Goal: Task Accomplishment & Management: Manage account settings

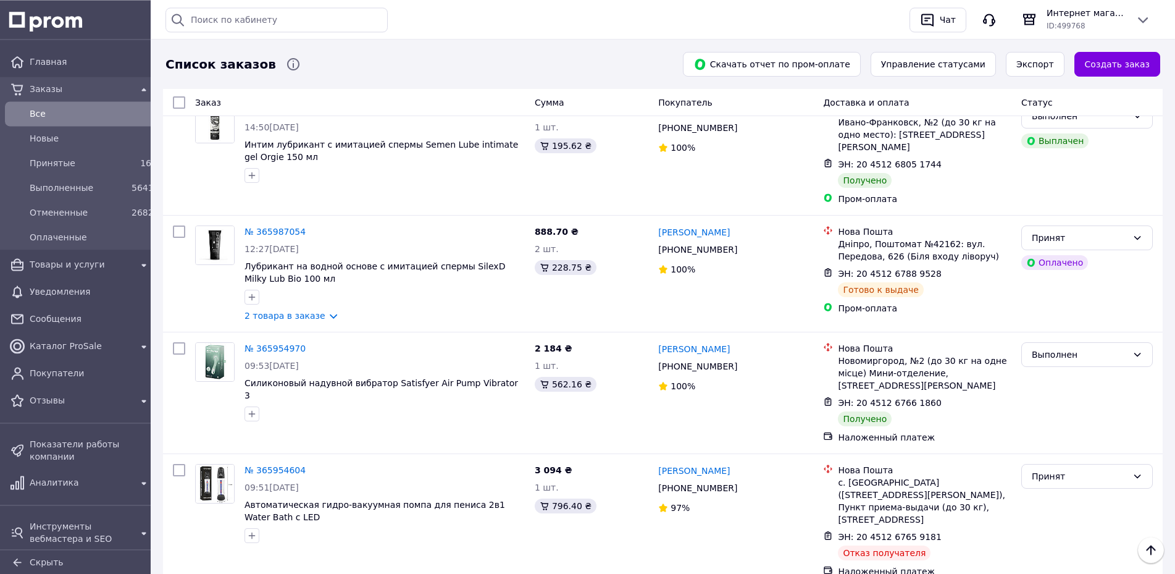
scroll to position [2393, 0]
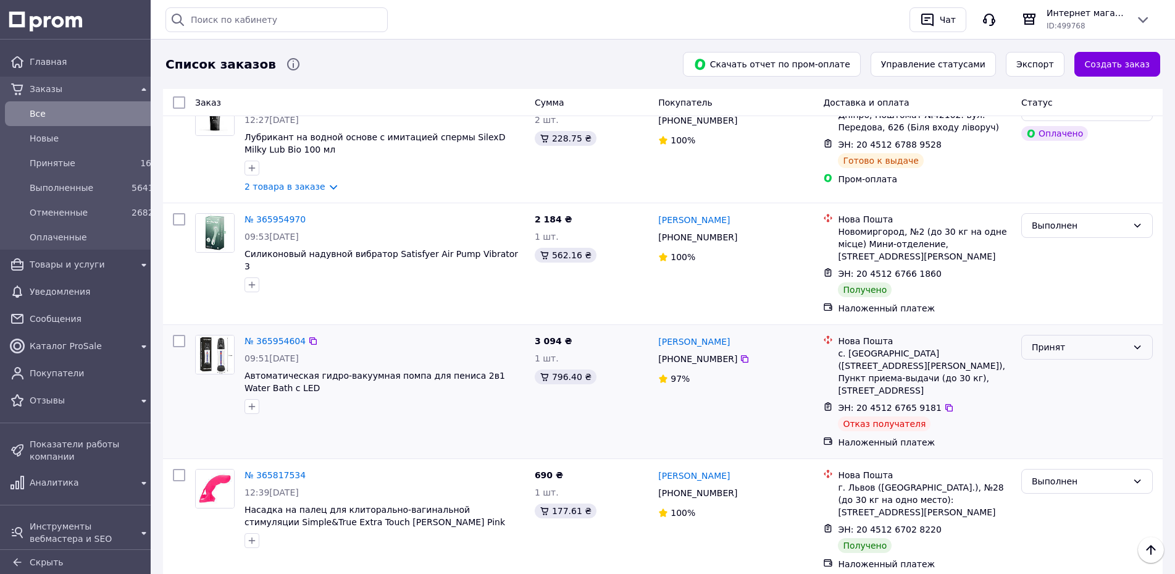
click at [1100, 340] on div "Принят" at bounding box center [1080, 347] width 96 height 14
click at [1057, 227] on li "Отменен" at bounding box center [1087, 229] width 130 height 22
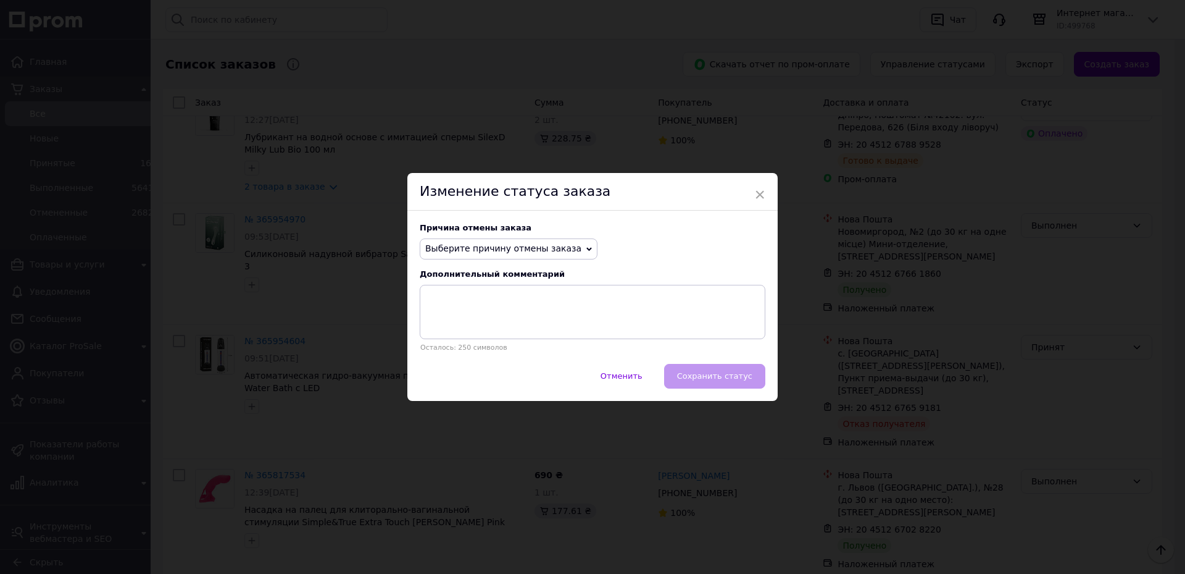
click at [463, 253] on span "Выберите причину отмены заказа" at bounding box center [503, 248] width 156 height 10
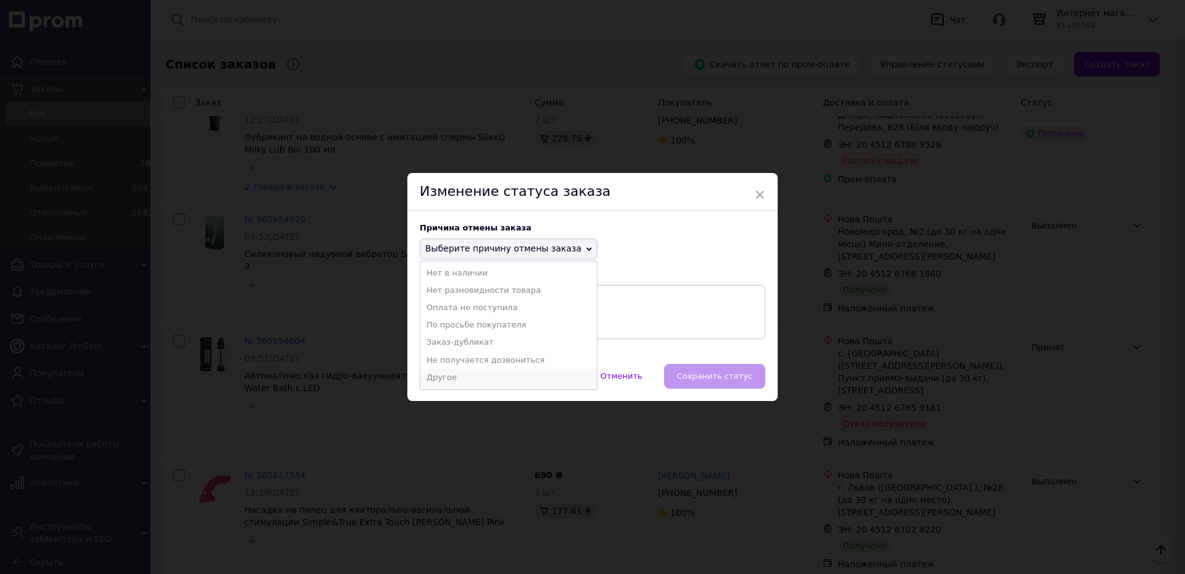
click at [454, 381] on li "Другое" at bounding box center [508, 377] width 177 height 17
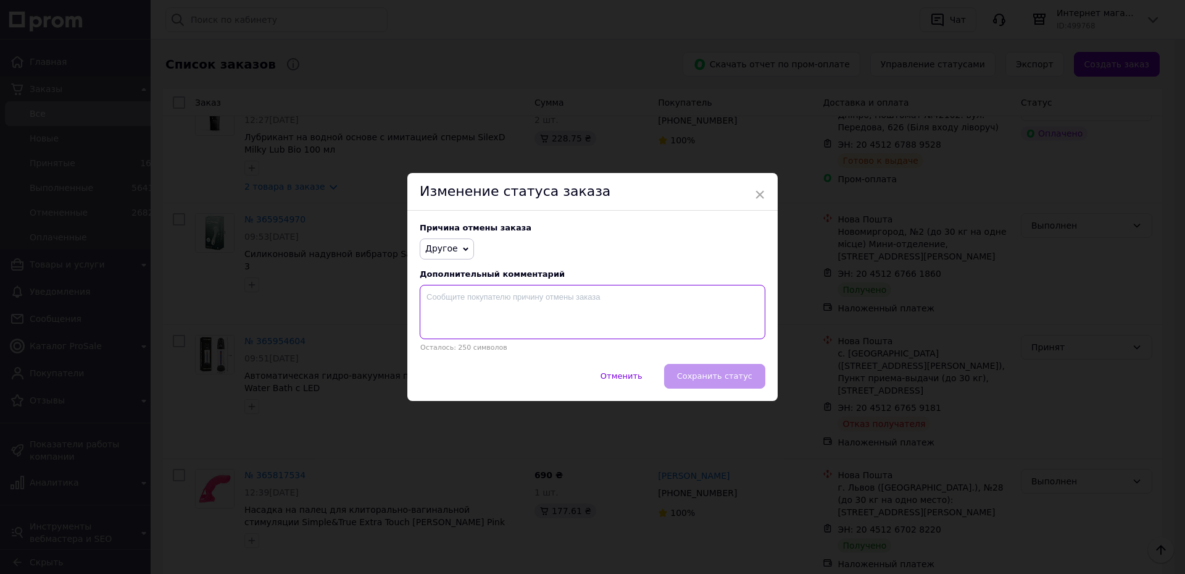
click at [493, 303] on textarea at bounding box center [593, 312] width 346 height 54
type textarea "не забрало"
click at [685, 382] on button "Сохранить статус" at bounding box center [714, 376] width 101 height 25
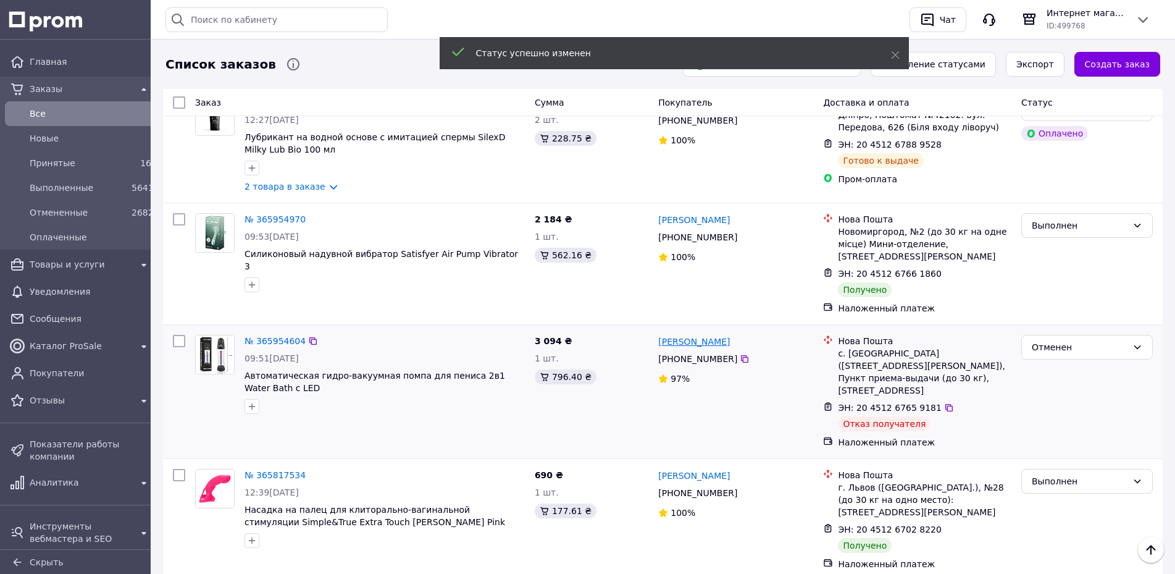
click at [698, 335] on link "[PERSON_NAME]" at bounding box center [694, 341] width 72 height 12
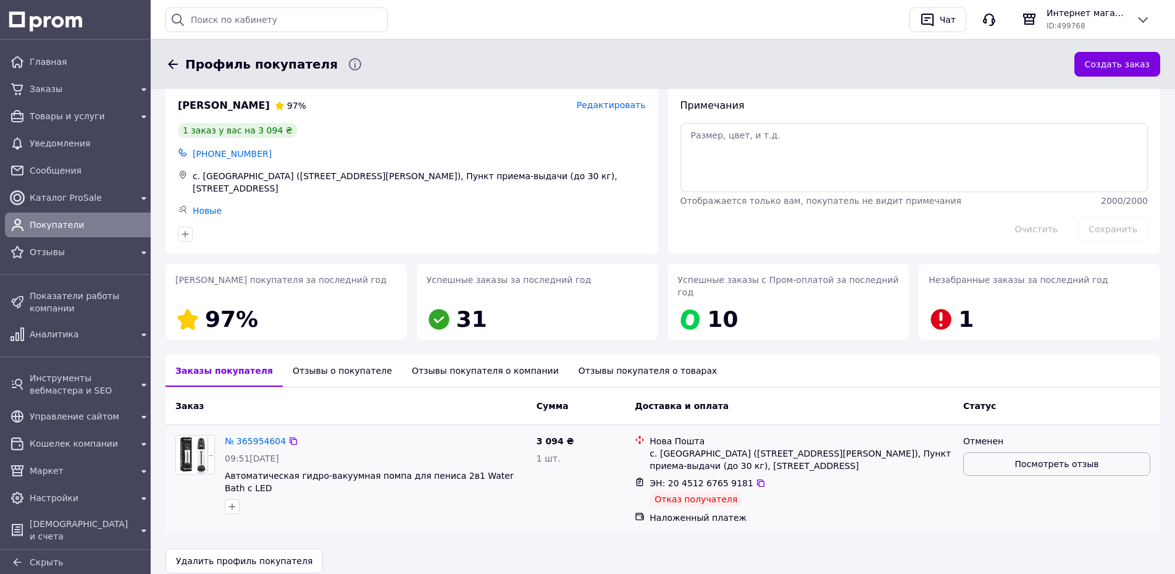
click at [1053, 452] on button "Посмотреть отзыв" at bounding box center [1056, 463] width 187 height 23
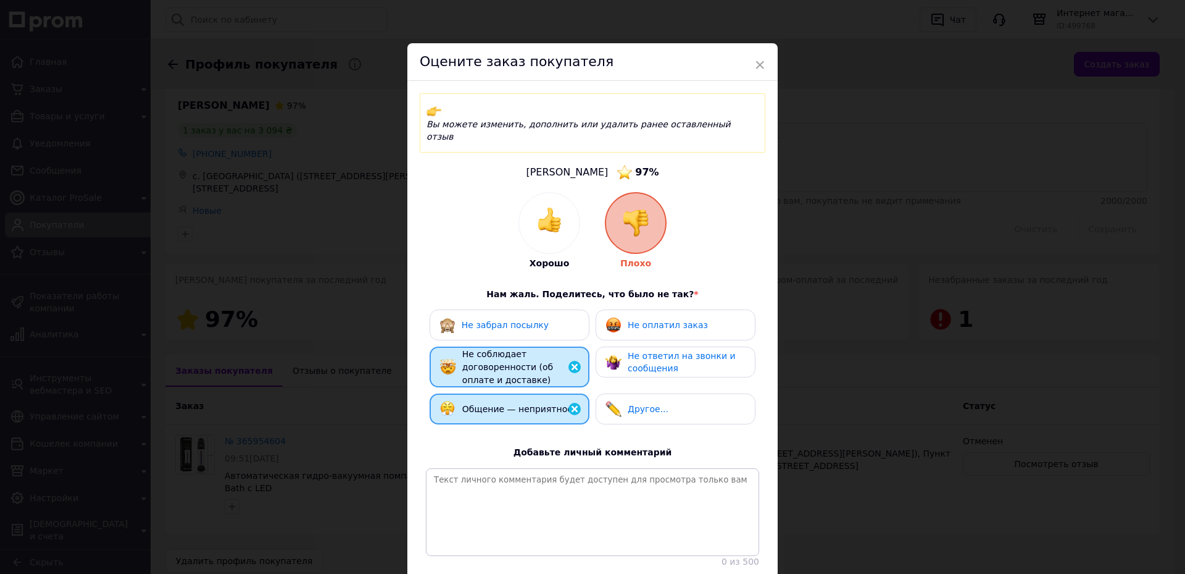
click at [517, 320] on span "Не забрал посылку" at bounding box center [505, 325] width 87 height 10
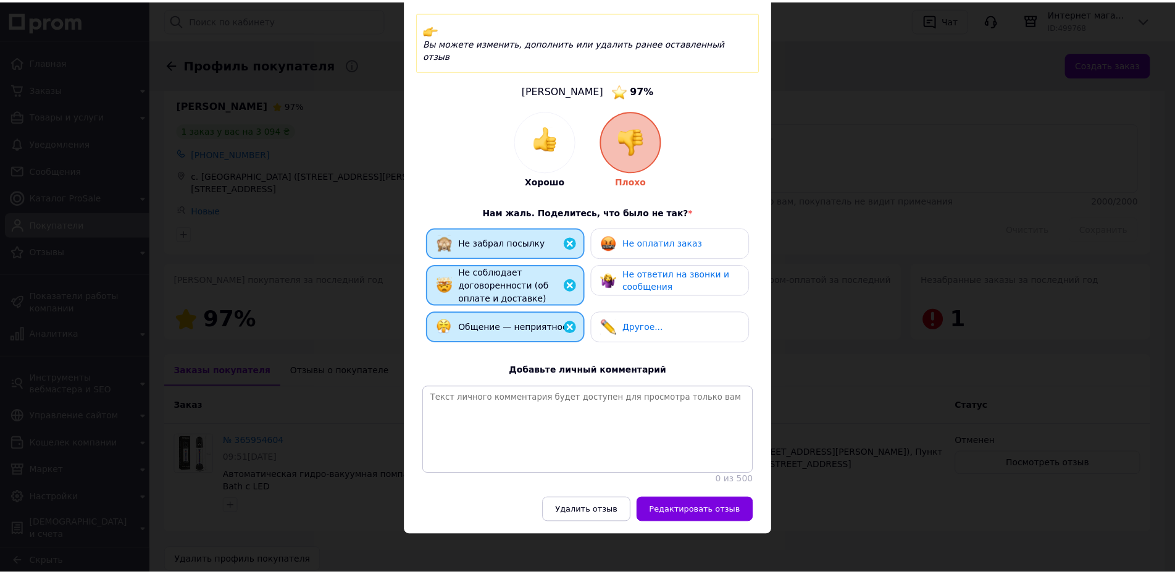
scroll to position [90, 0]
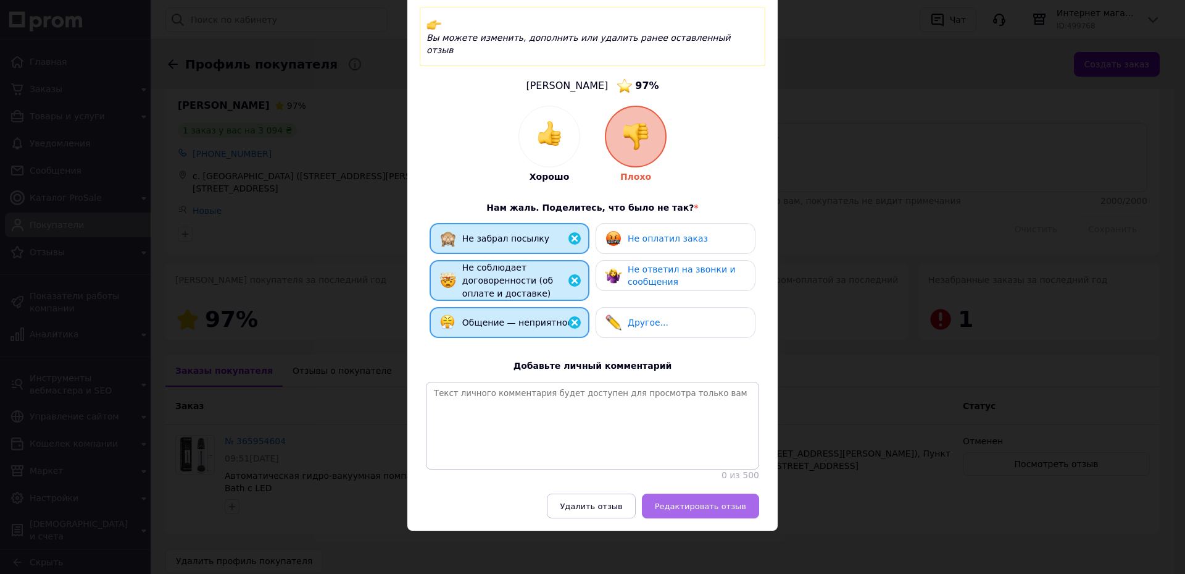
click at [710, 513] on button "Редактировать отзыв" at bounding box center [700, 505] width 117 height 25
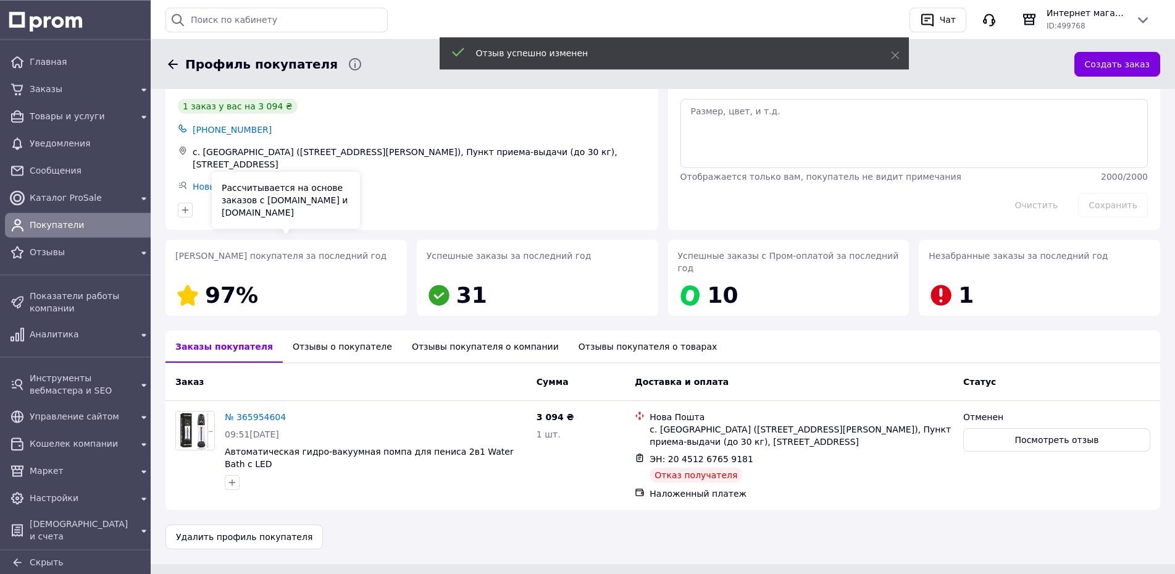
scroll to position [25, 0]
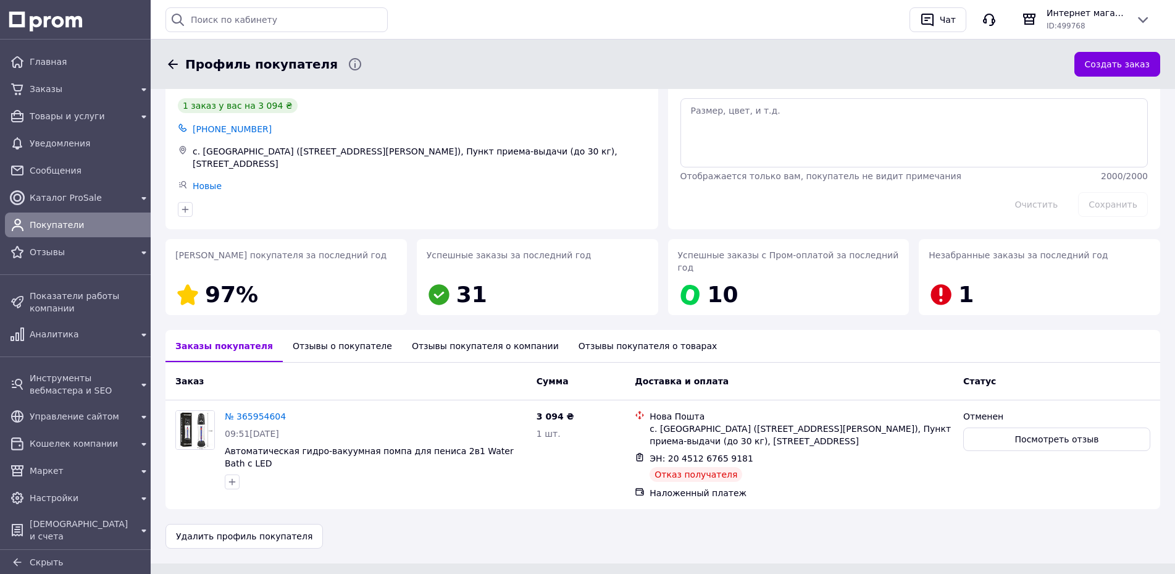
click at [320, 330] on div "Отзывы о покупателе" at bounding box center [342, 346] width 119 height 32
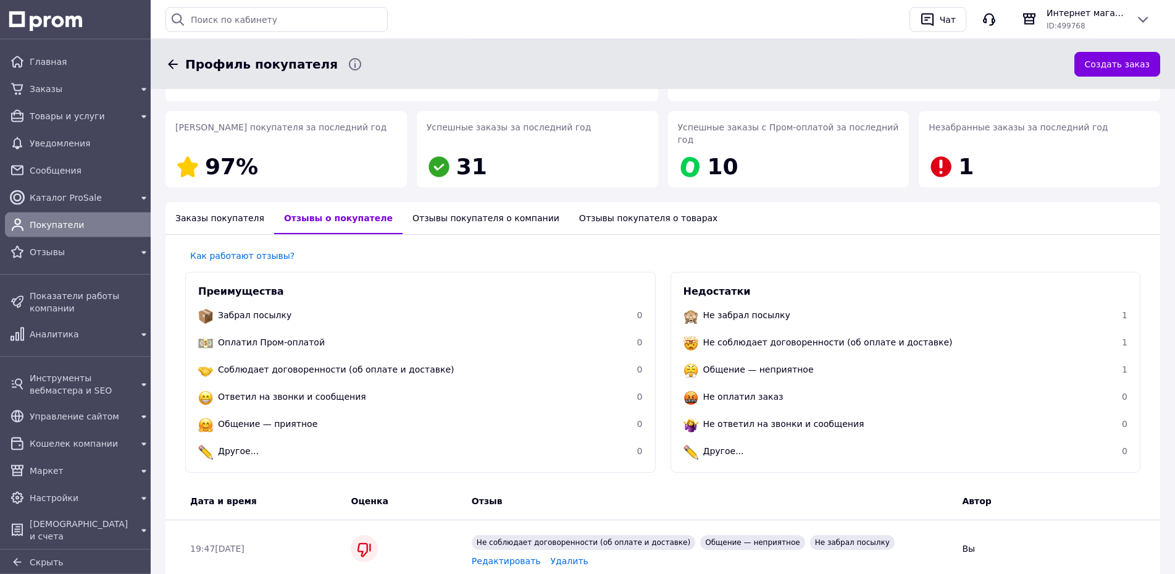
scroll to position [0, 0]
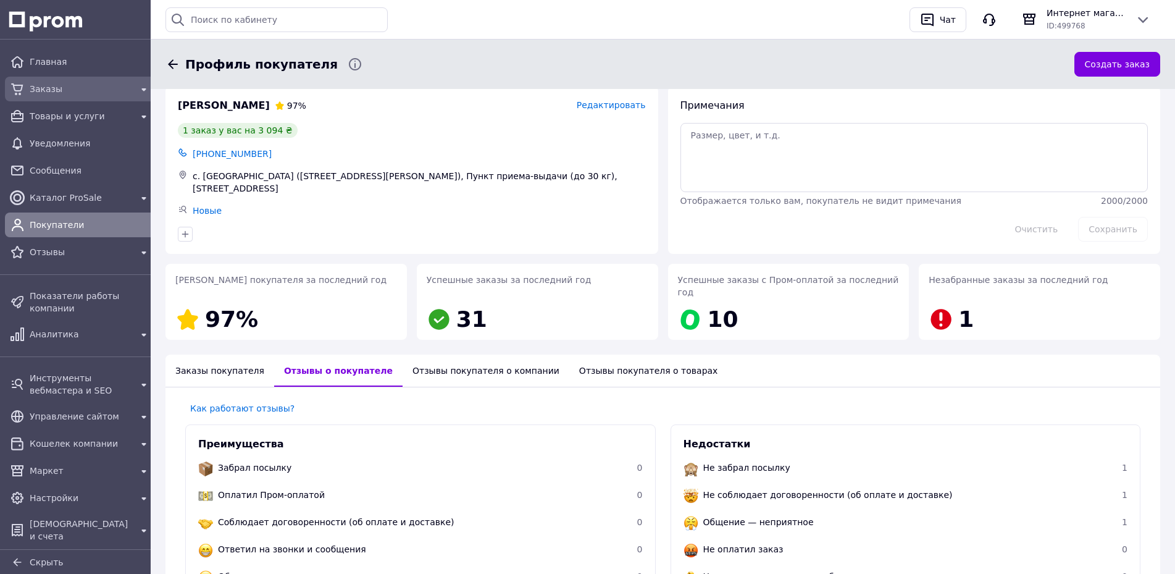
click at [30, 94] on span "Заказы" at bounding box center [81, 89] width 102 height 12
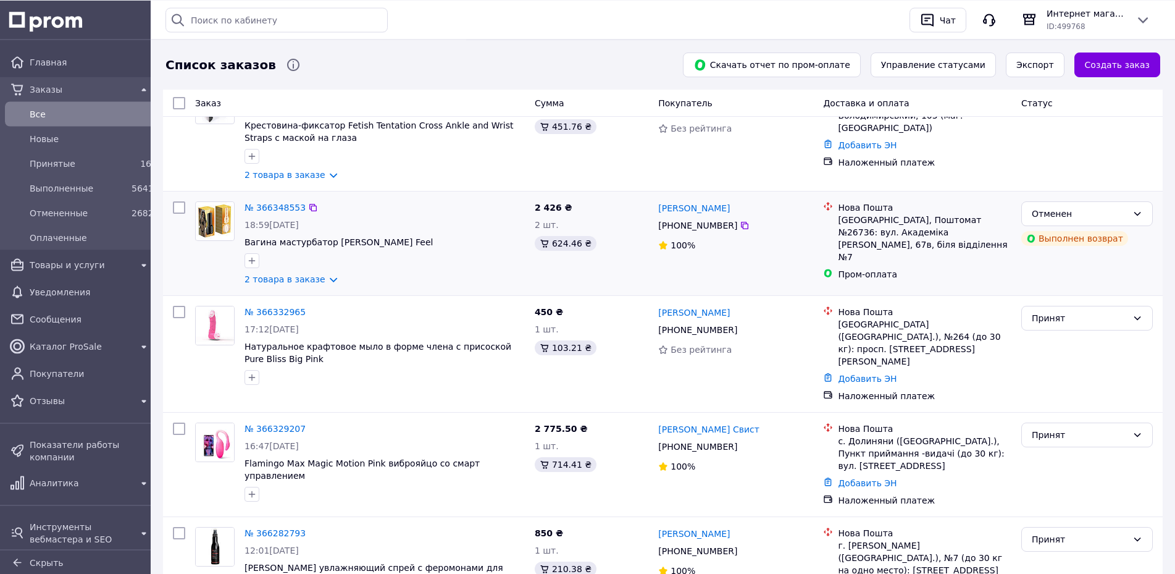
scroll to position [126, 0]
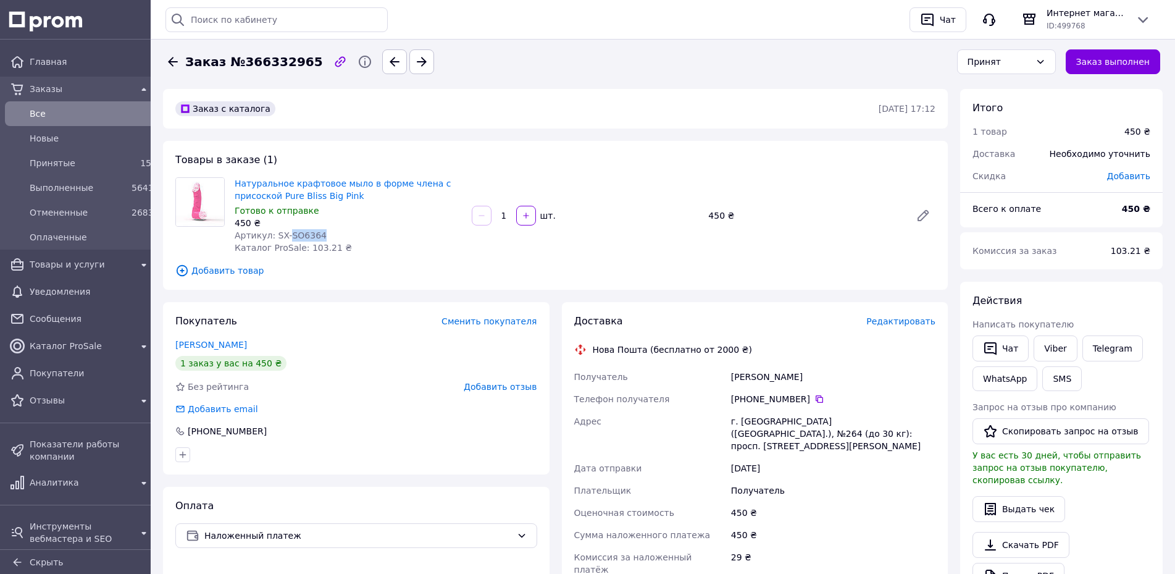
drag, startPoint x: 284, startPoint y: 234, endPoint x: 351, endPoint y: 234, distance: 66.7
click at [351, 234] on div "Артикул: SX-SO6364" at bounding box center [348, 235] width 227 height 12
copy span "SO6364"
drag, startPoint x: 731, startPoint y: 380, endPoint x: 816, endPoint y: 382, distance: 85.2
click at [816, 382] on div "Піхур Олександра" at bounding box center [832, 376] width 209 height 22
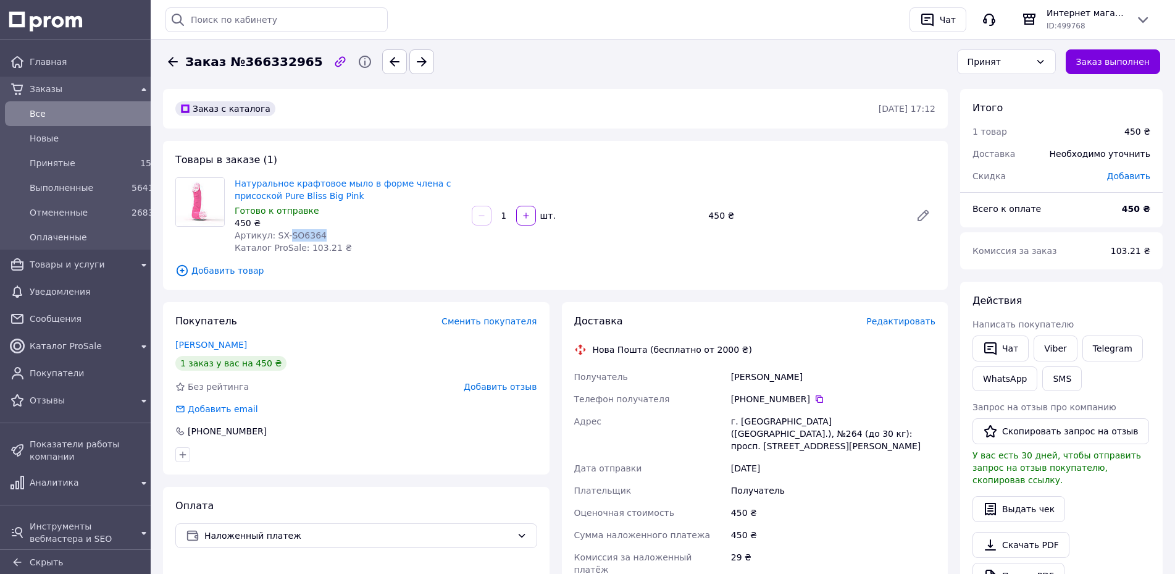
copy div "Піхур Олександра"
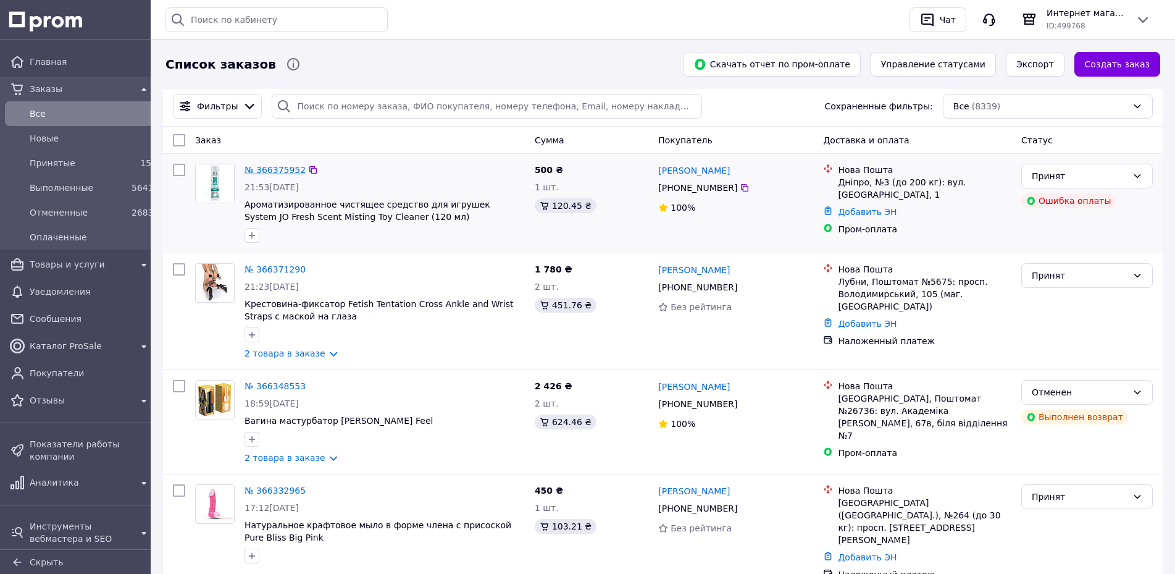
click at [275, 170] on link "№ 366375952" at bounding box center [274, 170] width 61 height 10
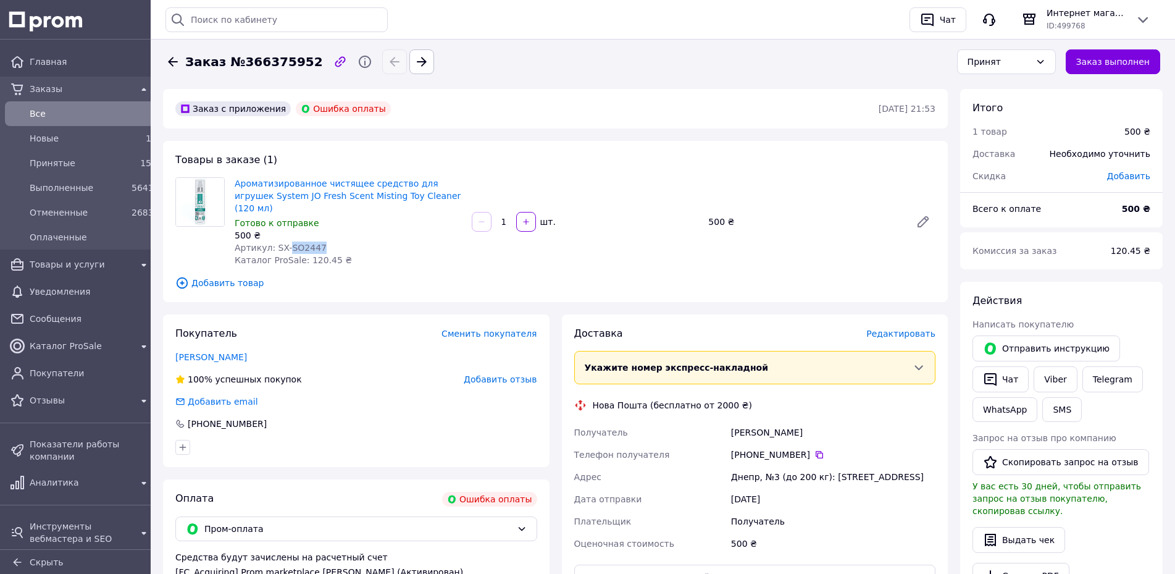
drag, startPoint x: 286, startPoint y: 240, endPoint x: 331, endPoint y: 239, distance: 44.5
click at [331, 241] on div "Артикул: SX-SO2447" at bounding box center [348, 247] width 227 height 12
copy span "SO2447"
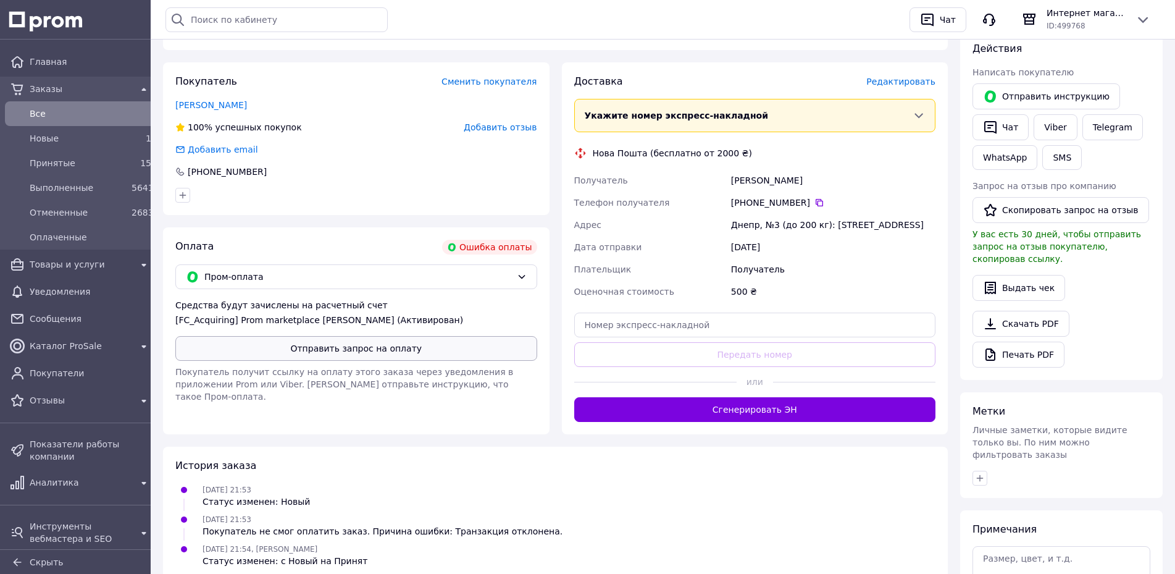
click at [283, 336] on button "Отправить запрос на оплату" at bounding box center [356, 348] width 362 height 25
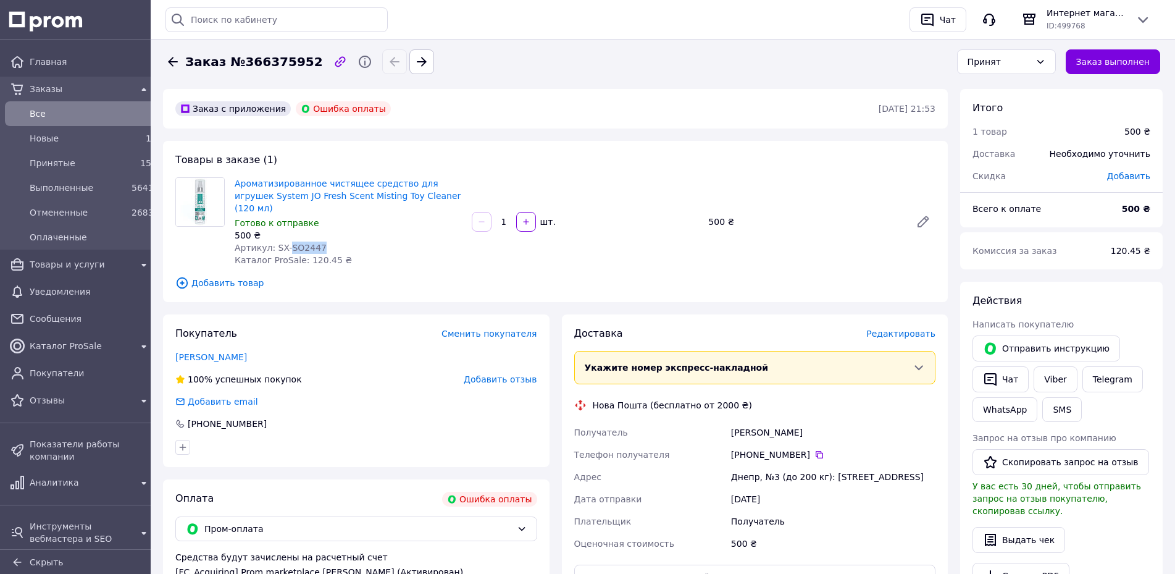
click at [46, 108] on span "Все" at bounding box center [91, 113] width 122 height 12
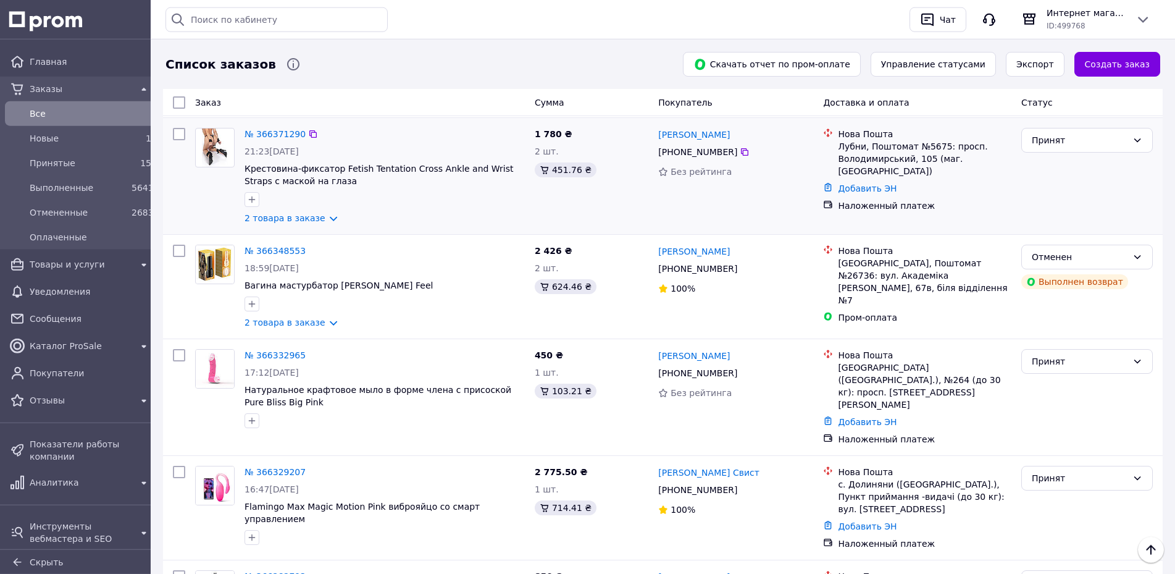
scroll to position [126, 0]
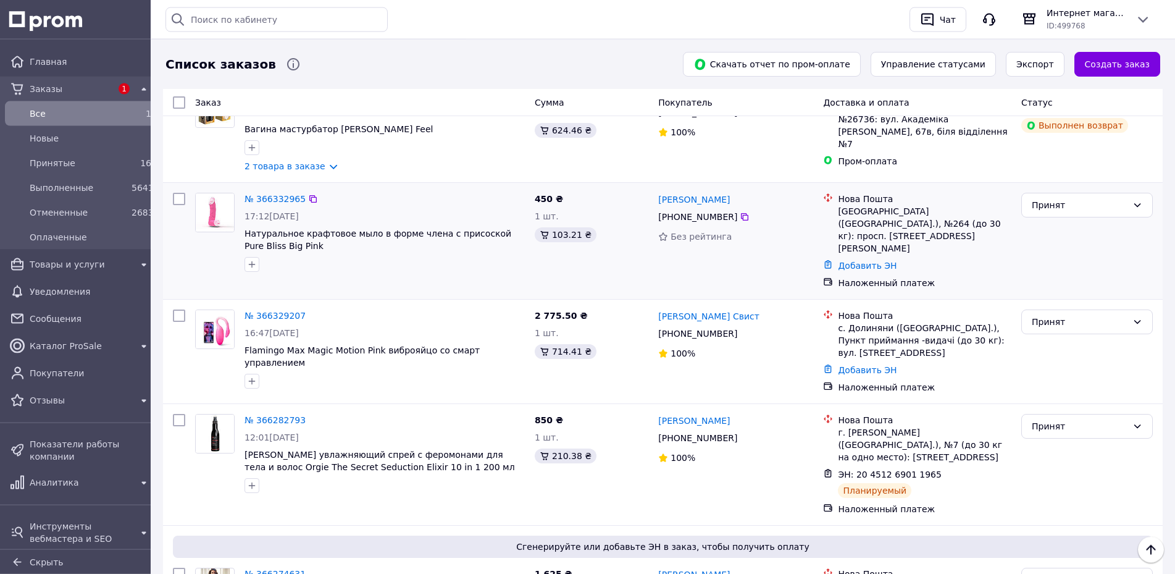
scroll to position [315, 0]
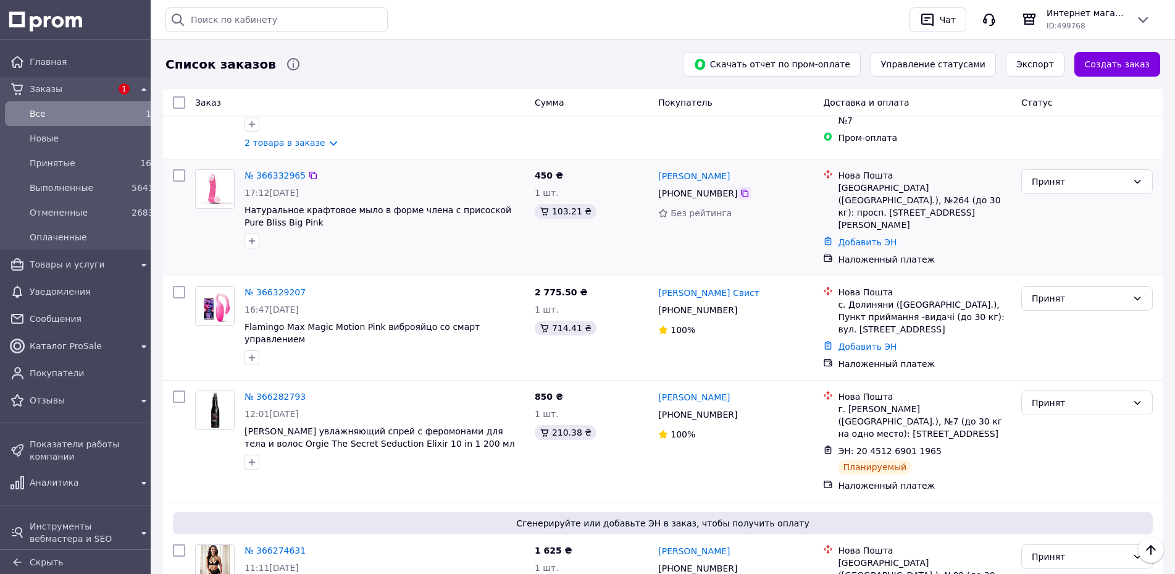
click at [741, 194] on icon at bounding box center [744, 193] width 7 height 7
drag, startPoint x: 736, startPoint y: 180, endPoint x: 654, endPoint y: 179, distance: 81.5
click at [654, 179] on div "Олександра Піхур +380 66 174 51 92 Без рейтинга" at bounding box center [735, 217] width 165 height 106
copy link "[PERSON_NAME]"
click at [853, 237] on link "Добавить ЭН" at bounding box center [867, 242] width 59 height 10
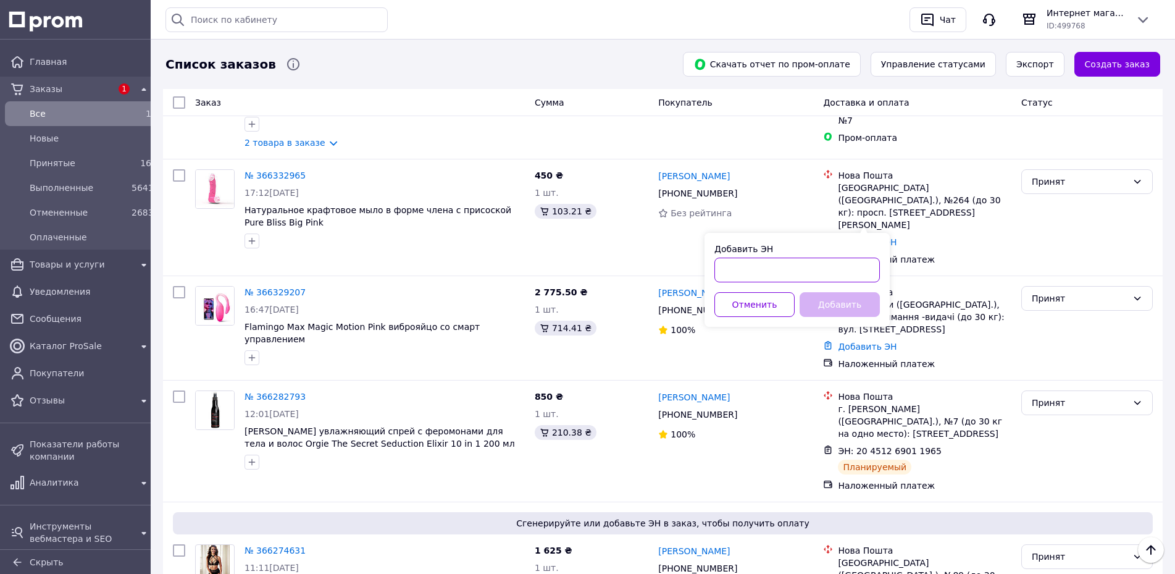
click at [765, 264] on input "Добавить ЭН" at bounding box center [796, 269] width 165 height 25
paste input "20451269288705"
type input "20451269288705"
click at [831, 309] on button "Добавить" at bounding box center [839, 304] width 80 height 25
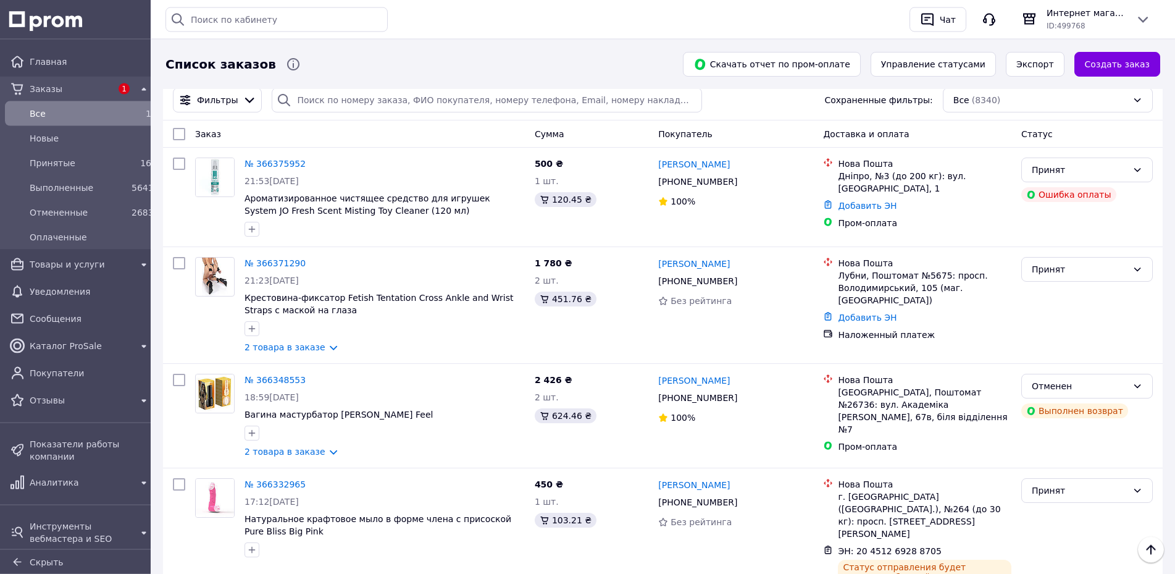
scroll to position [0, 0]
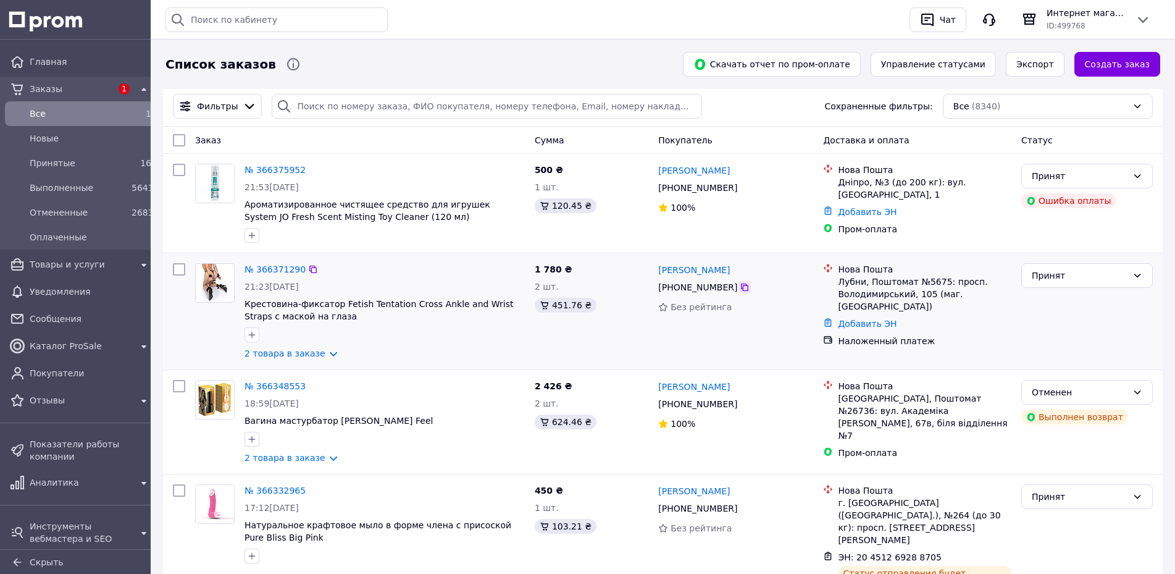
click at [740, 290] on icon at bounding box center [745, 287] width 10 height 10
drag, startPoint x: 722, startPoint y: 272, endPoint x: 657, endPoint y: 275, distance: 65.5
click at [657, 275] on div "Ірина Попова +380 95 167 95 65 Без рейтинга" at bounding box center [735, 311] width 165 height 106
copy link "[PERSON_NAME]"
drag, startPoint x: 921, startPoint y: 282, endPoint x: 938, endPoint y: 282, distance: 17.3
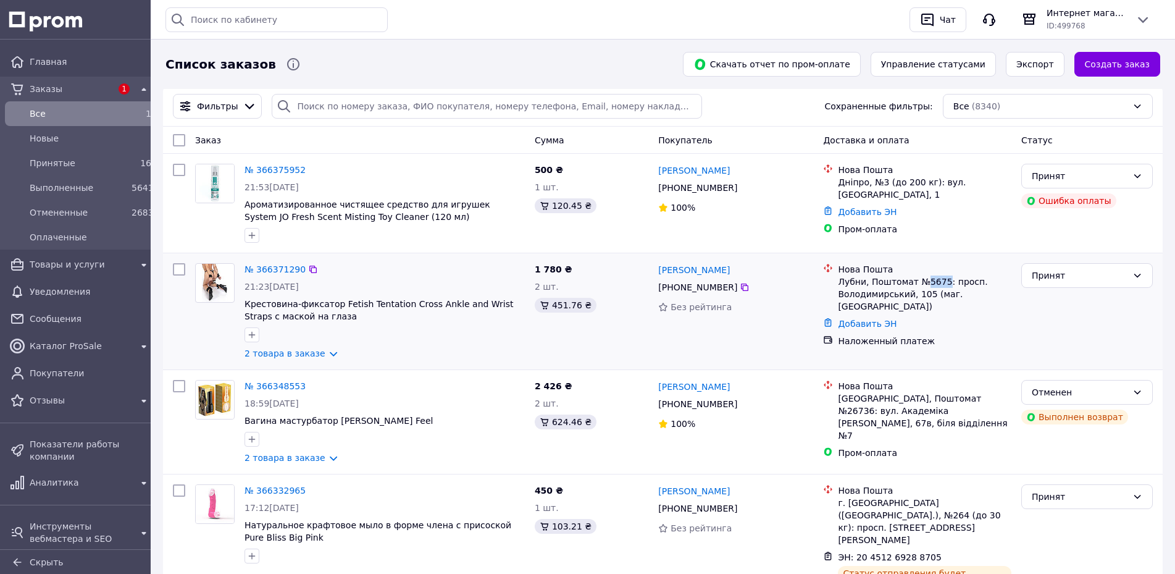
click at [938, 282] on div "Лубни, Поштомат №5675: просп. Володимирський, 105 (маг. АТБ)" at bounding box center [924, 293] width 173 height 37
copy div "5675"
click at [868, 319] on link "Добавить ЭН" at bounding box center [867, 324] width 59 height 10
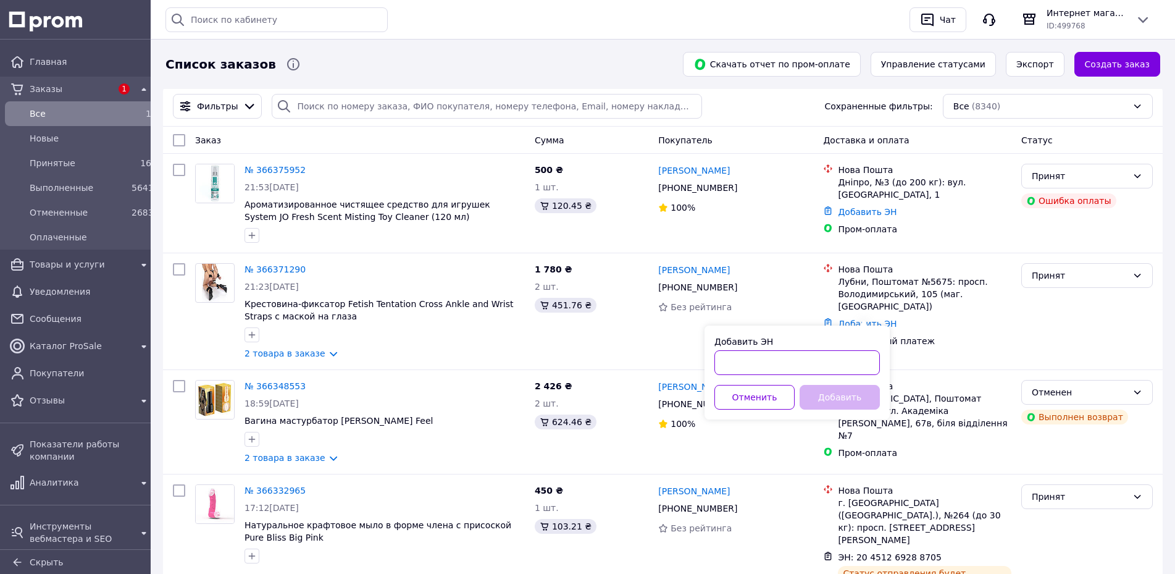
click at [784, 354] on input "Добавить ЭН" at bounding box center [796, 362] width 165 height 25
paste input "20451269289168"
type input "20451269289168"
click at [806, 399] on button "Добавить" at bounding box center [839, 397] width 80 height 25
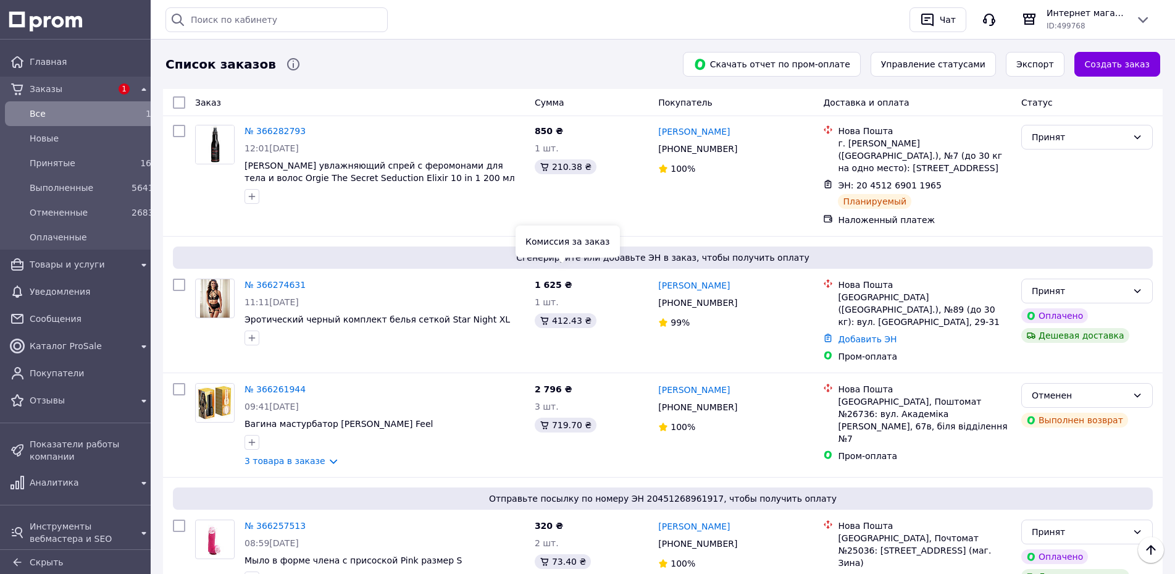
scroll to position [567, 0]
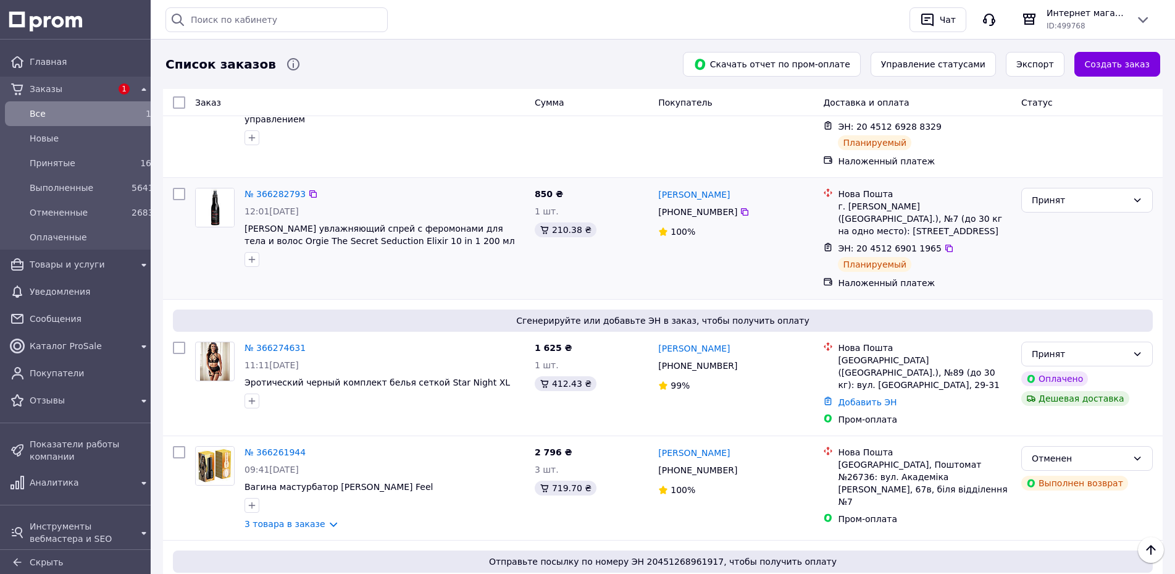
drag, startPoint x: 749, startPoint y: 164, endPoint x: 656, endPoint y: 159, distance: 94.0
click at [656, 183] on div "Ольга Старосельская +380 93 209 93 40 100%" at bounding box center [735, 238] width 165 height 111
copy link "[PERSON_NAME]"
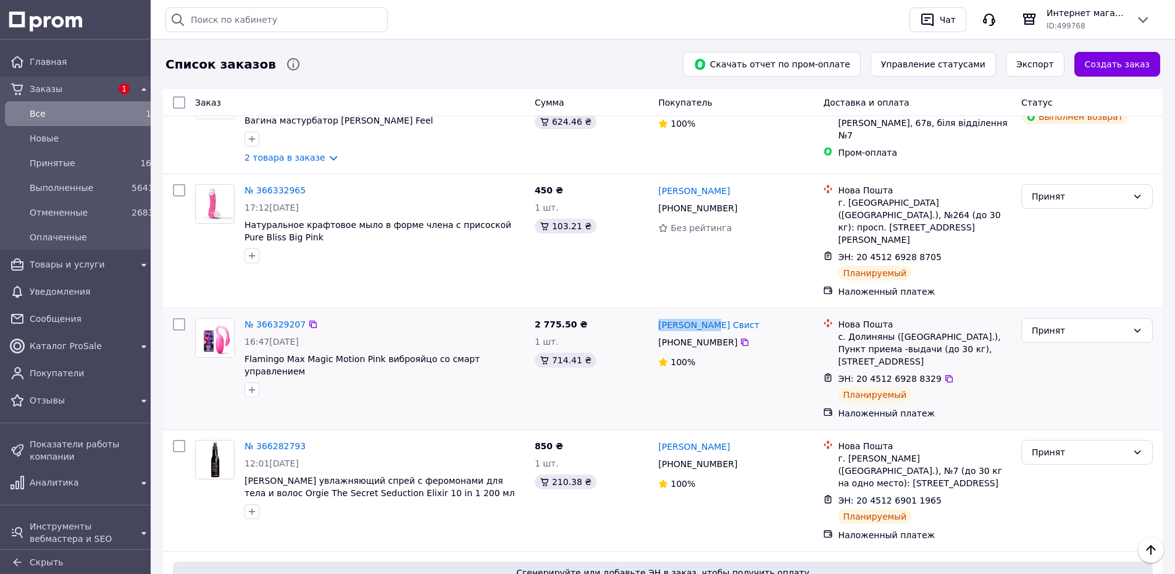
drag, startPoint x: 712, startPoint y: 290, endPoint x: 654, endPoint y: 291, distance: 58.0
click at [654, 313] on div "Тарас Свист +380 68 021 03 08 100%" at bounding box center [735, 368] width 165 height 111
copy link "[PERSON_NAME] Свист"
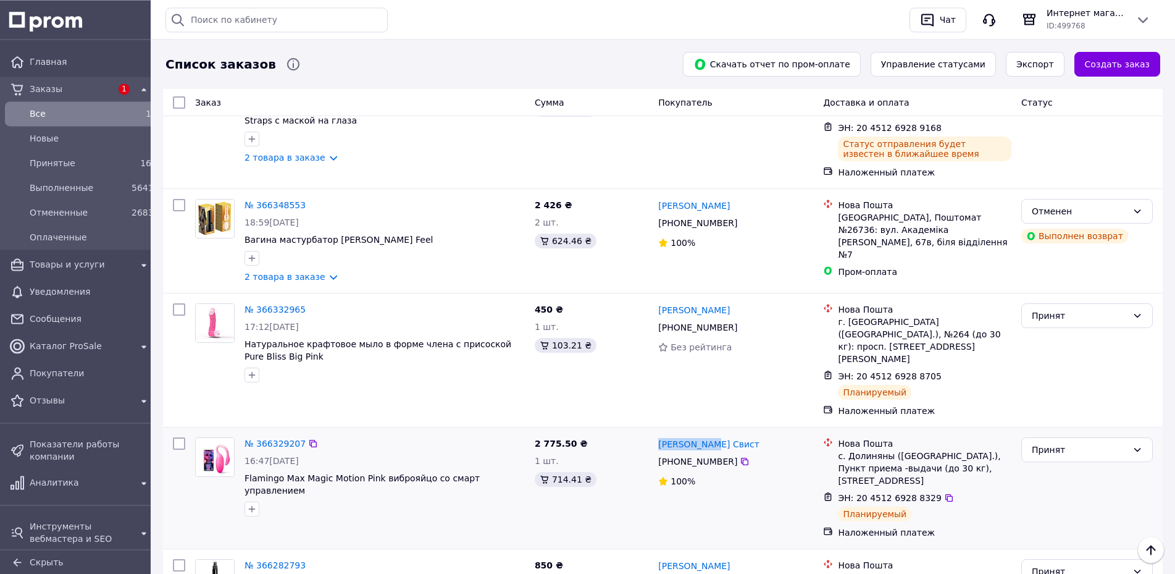
scroll to position [126, 0]
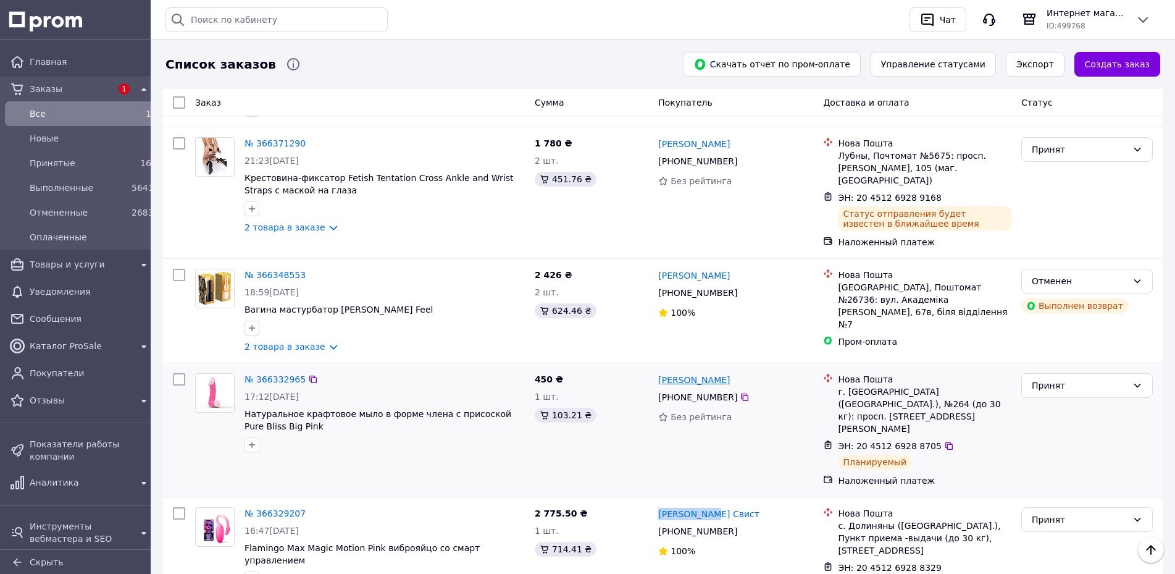
drag, startPoint x: 735, startPoint y: 369, endPoint x: 661, endPoint y: 373, distance: 74.2
click at [661, 373] on div "[PERSON_NAME]" at bounding box center [735, 379] width 157 height 15
copy link "[PERSON_NAME]"
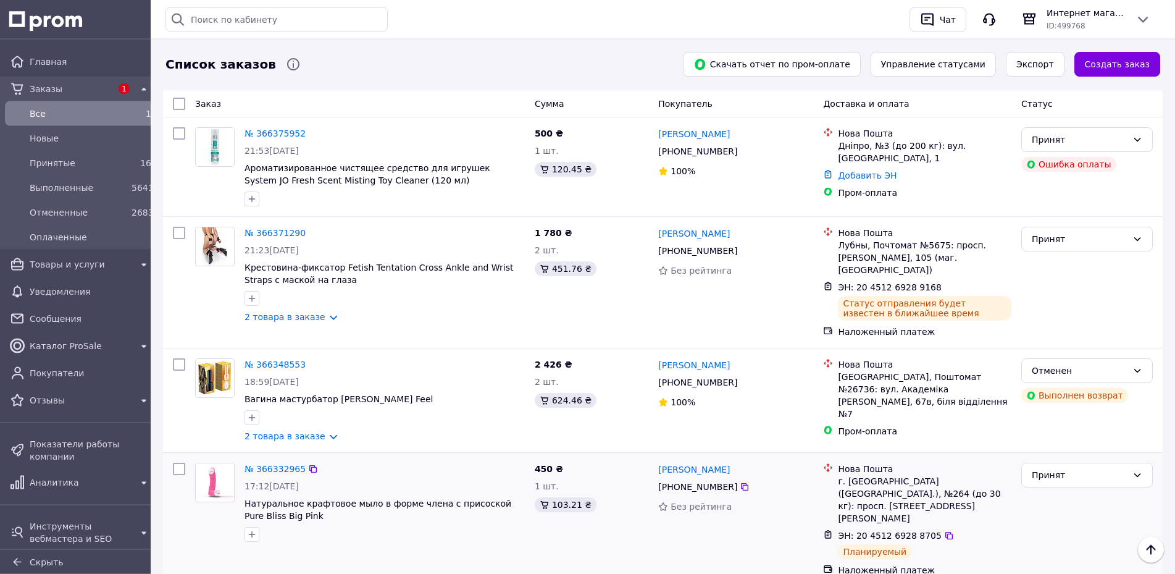
scroll to position [0, 0]
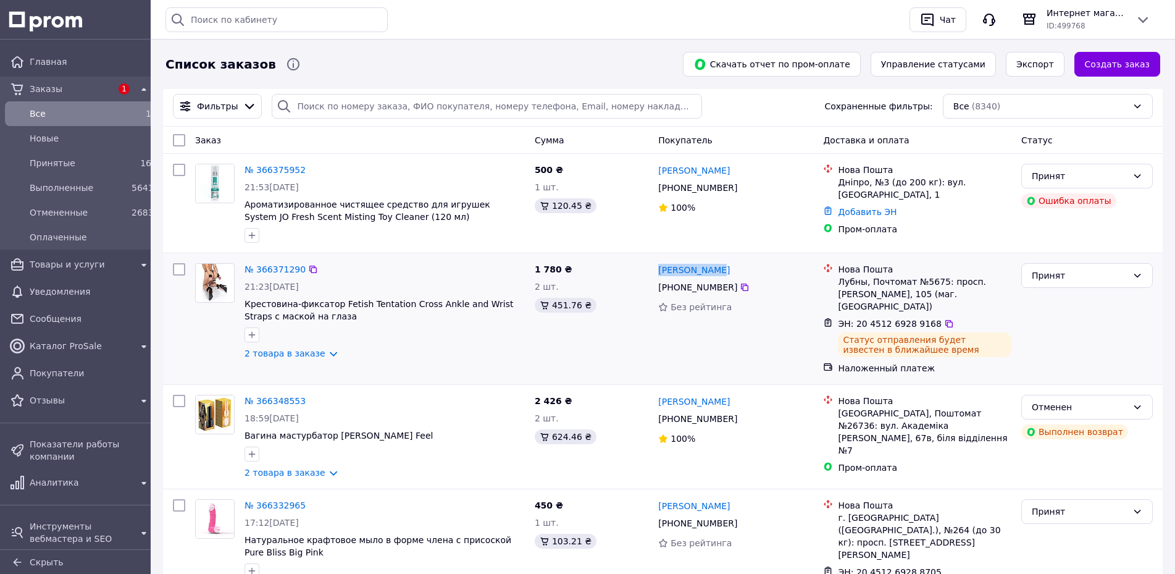
drag, startPoint x: 728, startPoint y: 269, endPoint x: 656, endPoint y: 277, distance: 73.2
click at [656, 277] on div "Ірина Попова +380 95 167 95 65 Без рейтинга" at bounding box center [735, 318] width 165 height 121
copy link "[PERSON_NAME]"
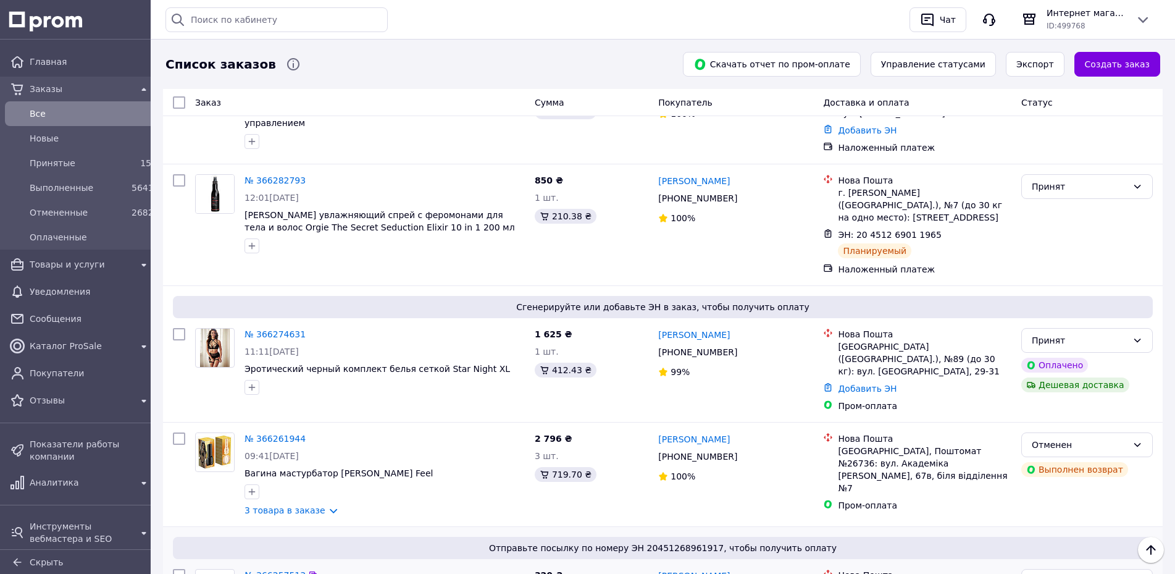
scroll to position [189, 0]
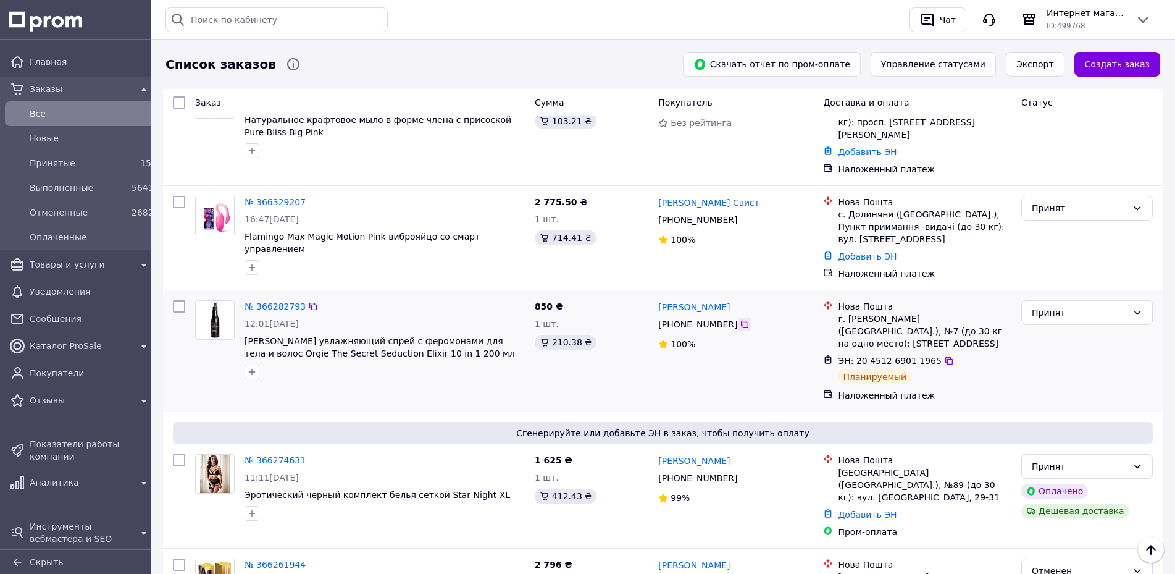
click at [740, 319] on icon at bounding box center [745, 324] width 10 height 10
drag, startPoint x: 754, startPoint y: 295, endPoint x: 662, endPoint y: 285, distance: 93.1
click at [662, 299] on div "[PERSON_NAME]" at bounding box center [735, 306] width 157 height 15
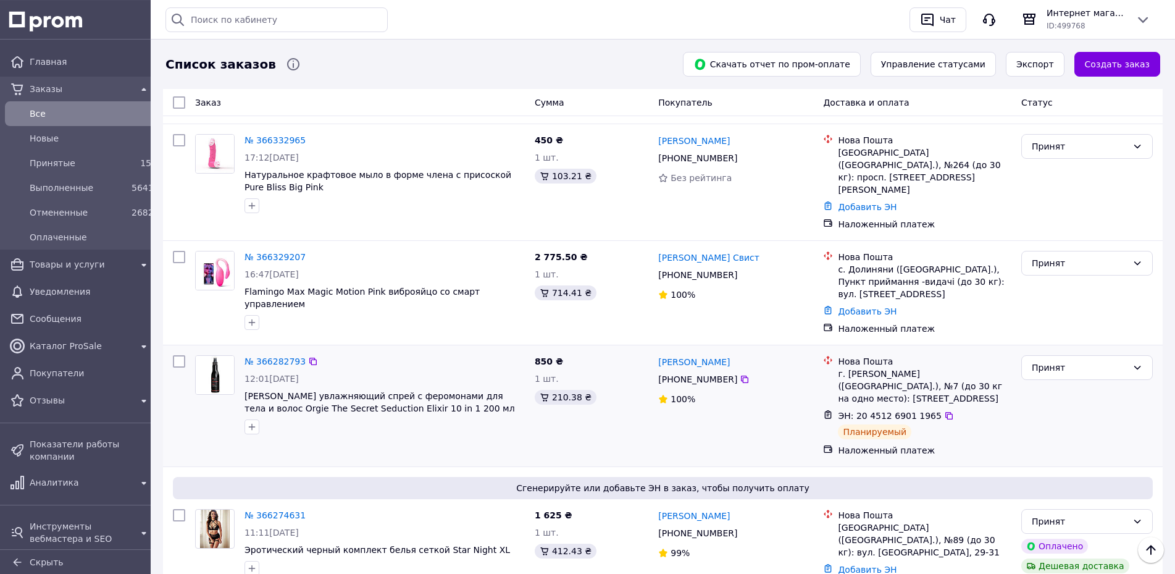
scroll to position [126, 0]
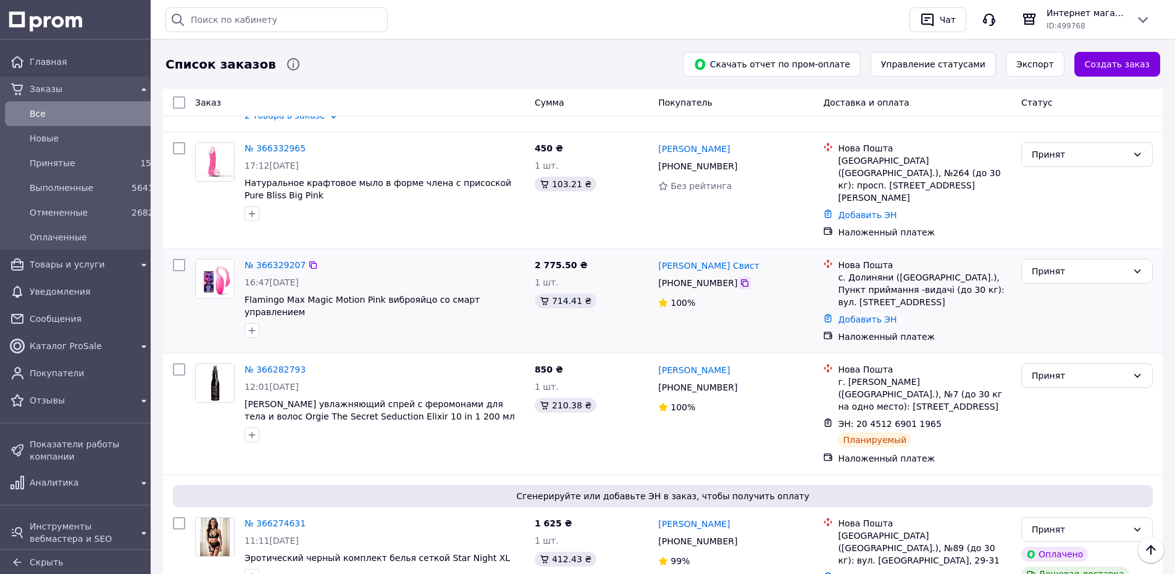
click at [740, 278] on icon at bounding box center [745, 283] width 10 height 10
drag, startPoint x: 717, startPoint y: 242, endPoint x: 654, endPoint y: 251, distance: 63.6
click at [654, 254] on div "Тарас Свист +380 68 021 03 08 100%" at bounding box center [735, 301] width 165 height 94
copy link "[PERSON_NAME] Свист"
drag, startPoint x: 848, startPoint y: 265, endPoint x: 886, endPoint y: 265, distance: 38.3
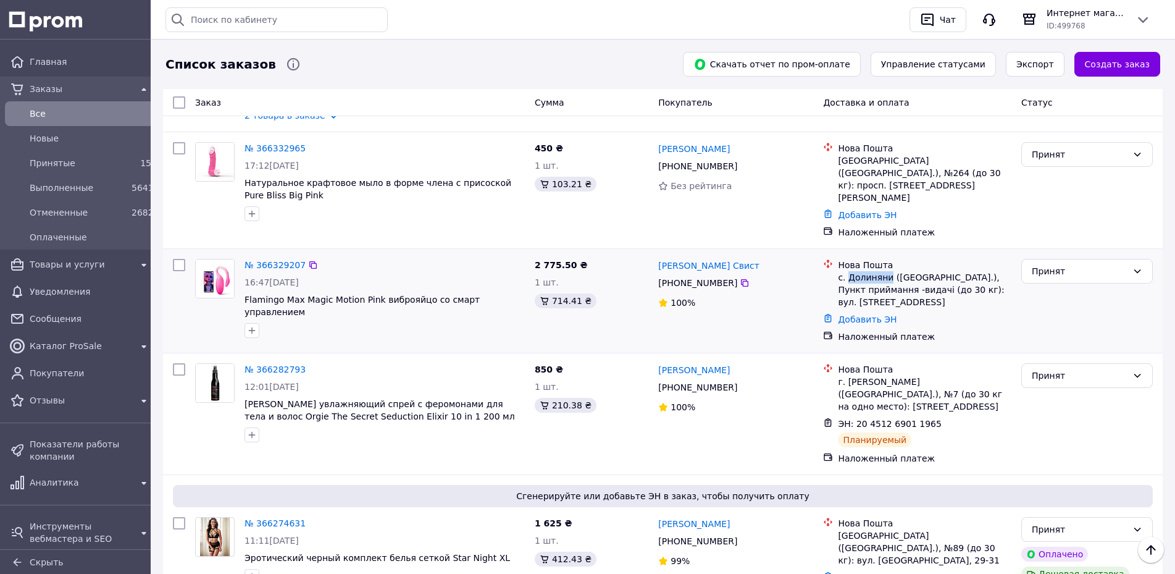
click at [886, 271] on div "с. Долиняни (Львівська обл.), Пункт приймання -видачі (до 30 кг): вул. Сонячна,…" at bounding box center [924, 289] width 173 height 37
copy div "Долиняни"
click at [864, 314] on link "Добавить ЭН" at bounding box center [867, 319] width 59 height 10
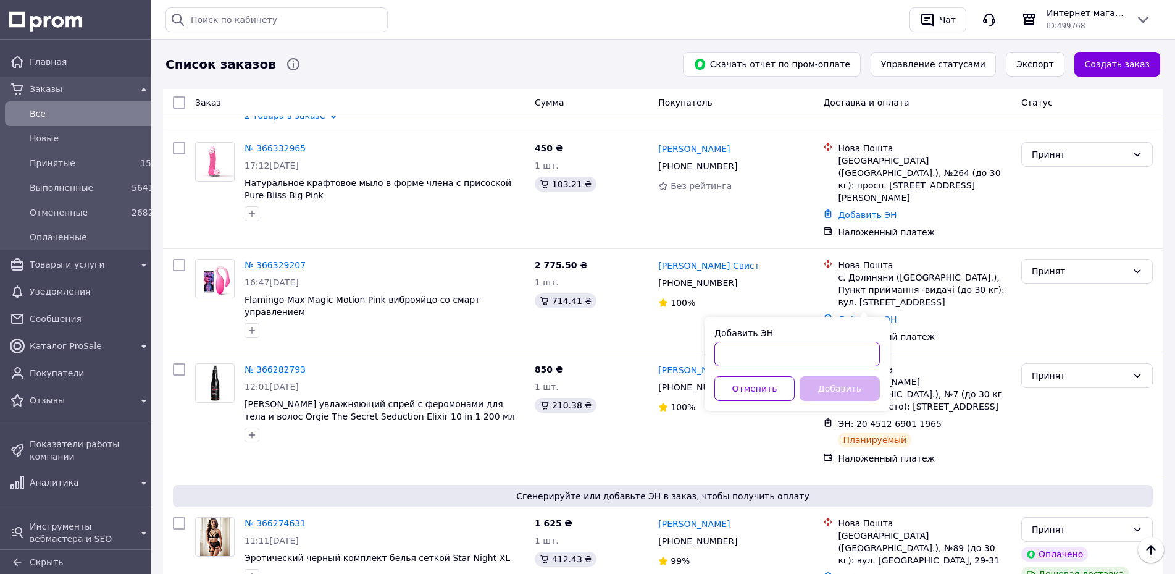
click at [735, 359] on input "Добавить ЭН" at bounding box center [796, 353] width 165 height 25
paste input "20451269288329"
type input "20451269288329"
click at [836, 385] on button "Добавить" at bounding box center [839, 388] width 80 height 25
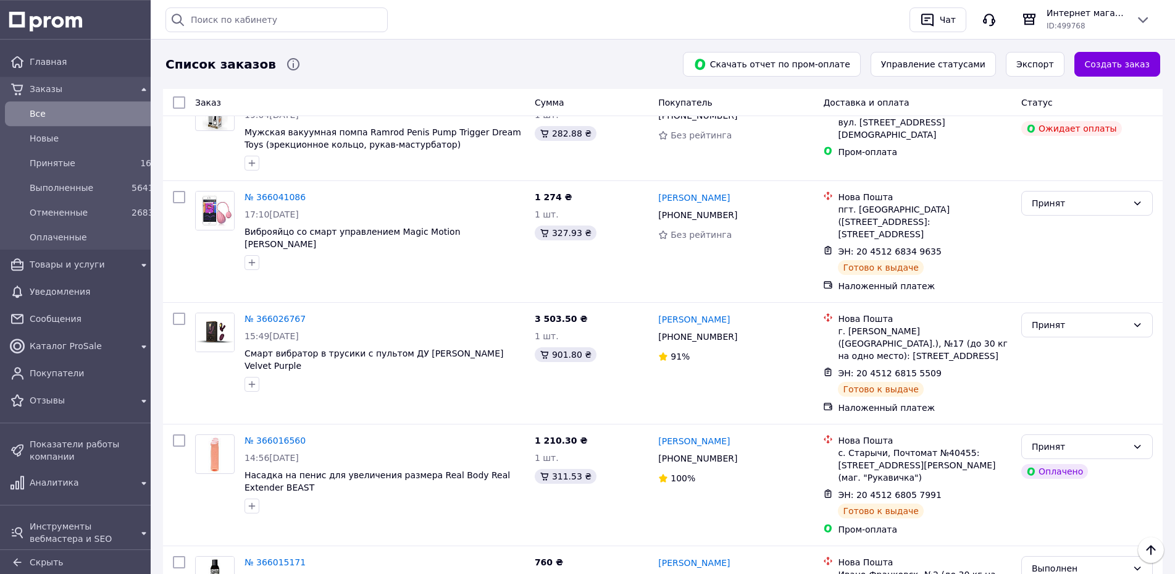
scroll to position [1952, 0]
click at [260, 312] on link "№ 366026767" at bounding box center [274, 317] width 61 height 10
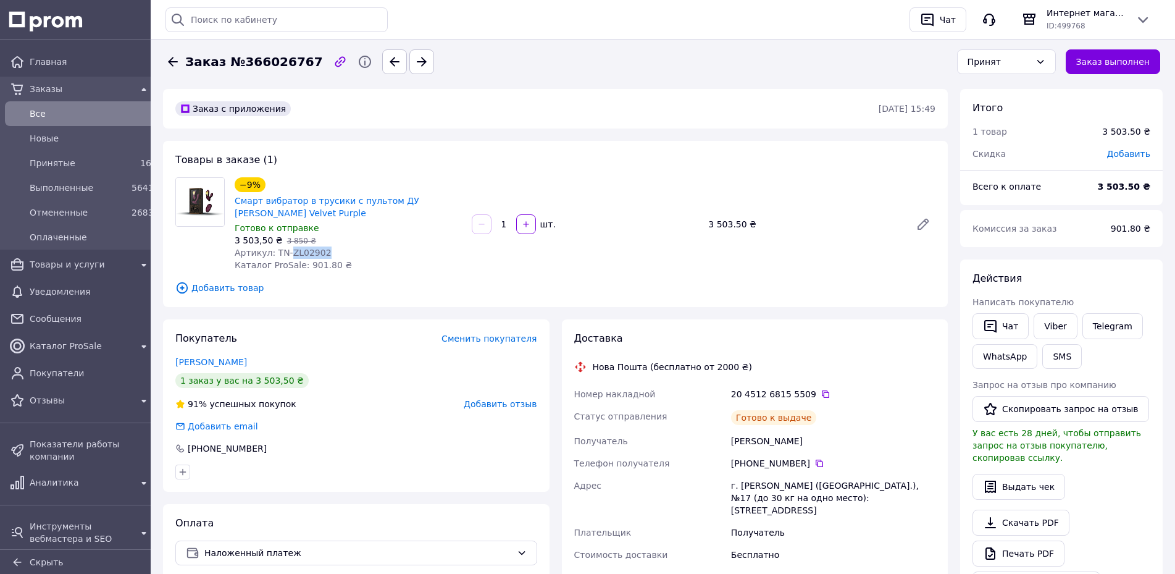
drag, startPoint x: 287, startPoint y: 252, endPoint x: 340, endPoint y: 248, distance: 53.2
click at [340, 248] on div "Артикул: TN-ZL02902" at bounding box center [348, 252] width 227 height 12
copy span "ZL02902"
click at [52, 115] on span "Все" at bounding box center [91, 113] width 122 height 12
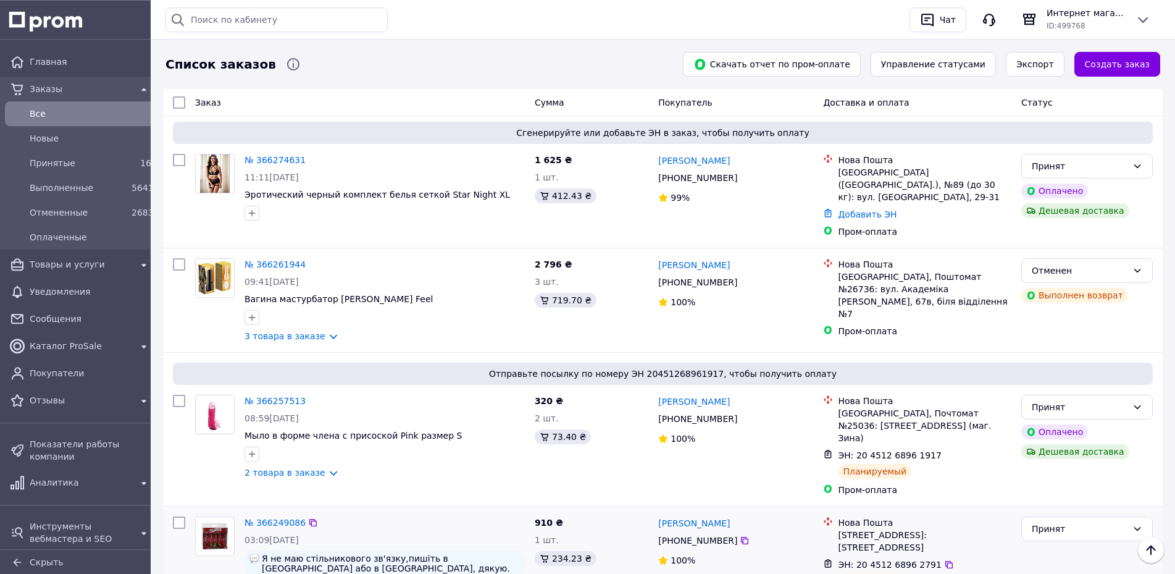
scroll to position [630, 0]
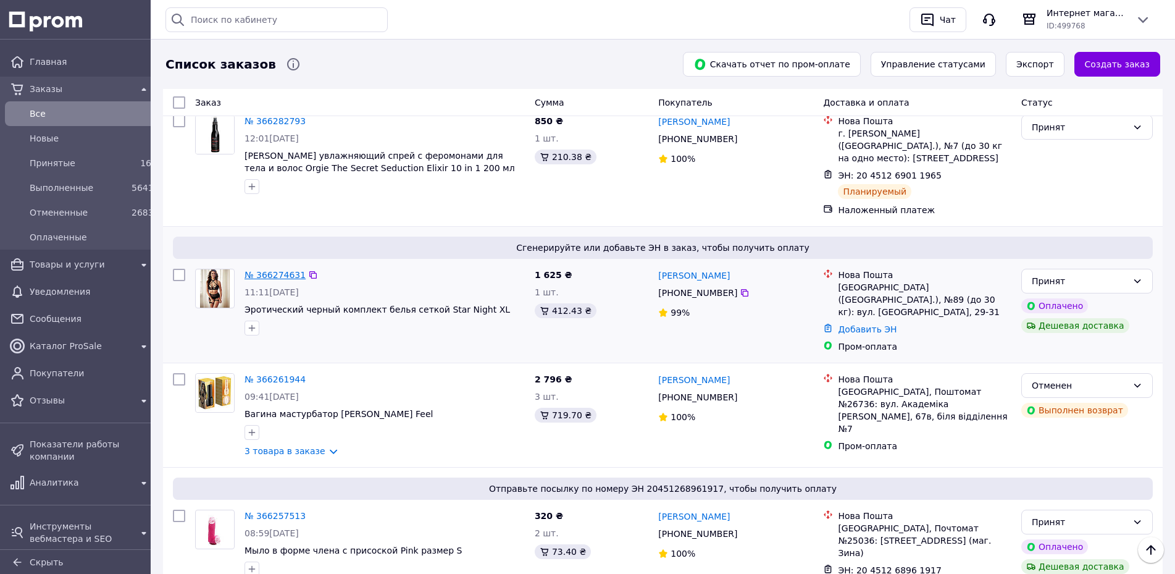
click at [273, 270] on link "№ 366274631" at bounding box center [274, 275] width 61 height 10
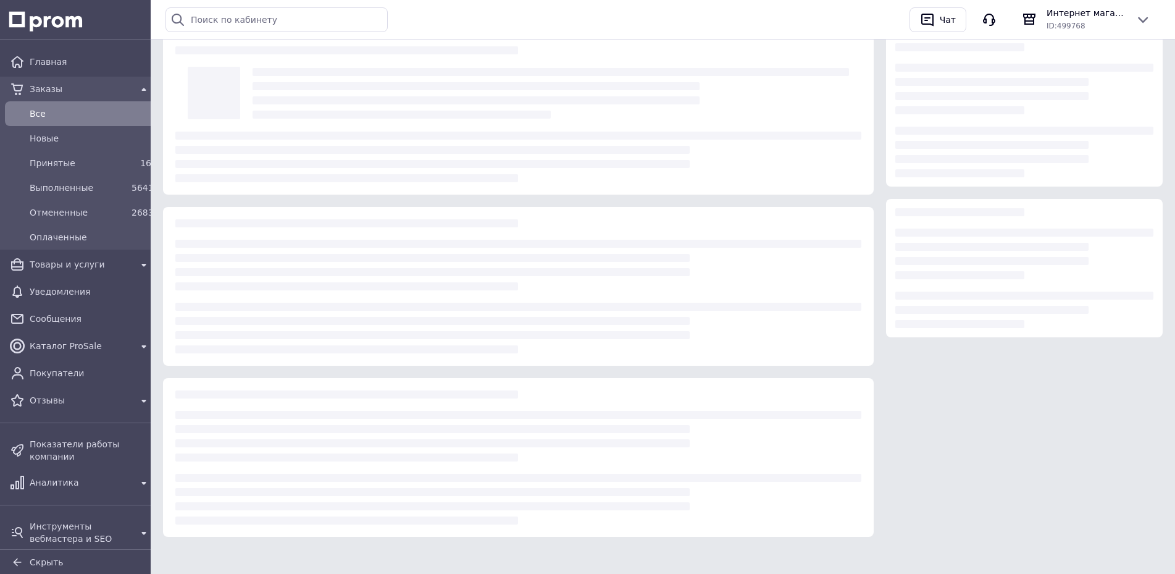
scroll to position [18, 0]
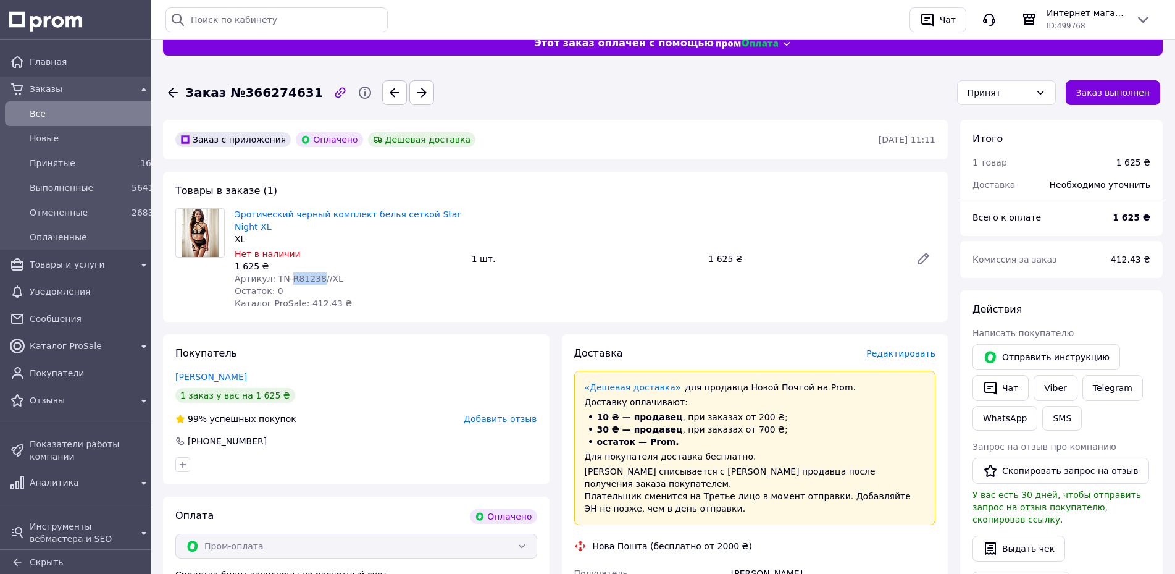
drag, startPoint x: 285, startPoint y: 281, endPoint x: 312, endPoint y: 281, distance: 27.2
click at [312, 281] on span "Артикул: TN-R81238//XL" at bounding box center [289, 278] width 109 height 10
copy span "R81238"
